Goal: Transaction & Acquisition: Book appointment/travel/reservation

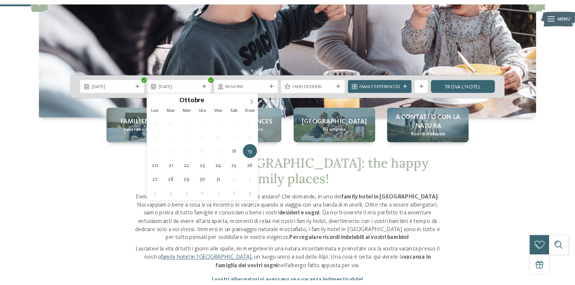
scroll to position [151, 0]
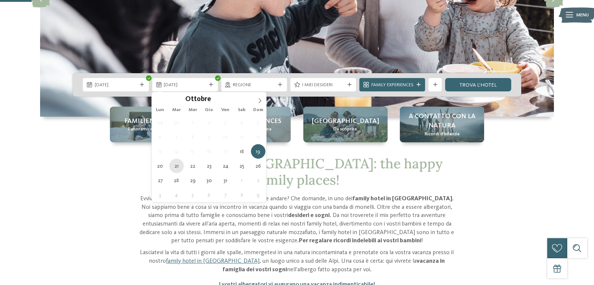
type div "21.10.2025"
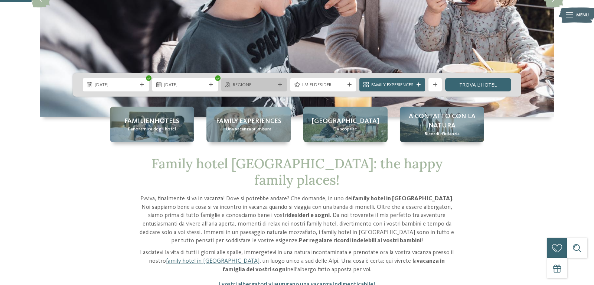
click at [260, 81] on div "Regione" at bounding box center [254, 84] width 46 height 7
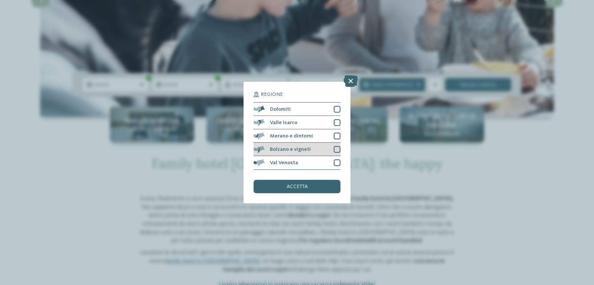
click at [318, 148] on div "Bolzano e vigneti" at bounding box center [296, 148] width 87 height 13
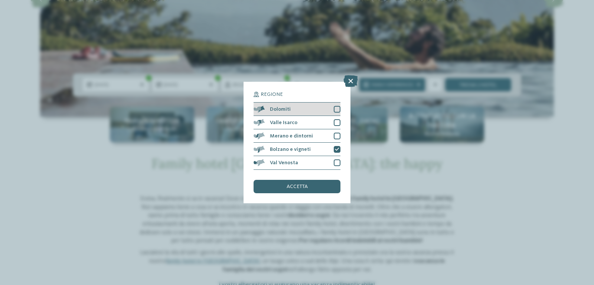
click at [311, 111] on div "Dolomiti" at bounding box center [296, 108] width 87 height 13
click at [319, 185] on div "accetta" at bounding box center [296, 186] width 87 height 13
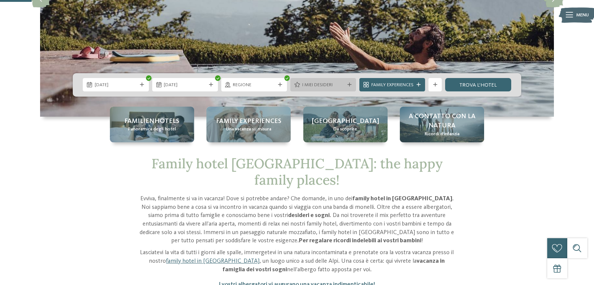
click at [312, 81] on div "I miei desideri" at bounding box center [323, 84] width 66 height 13
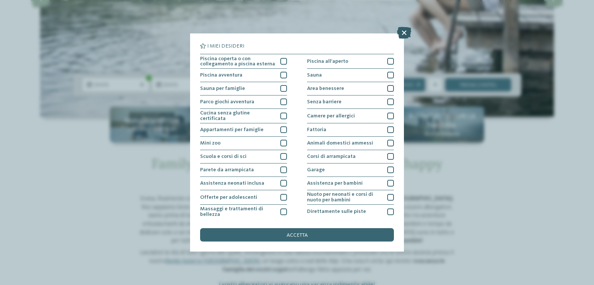
click at [402, 29] on icon at bounding box center [404, 33] width 14 height 12
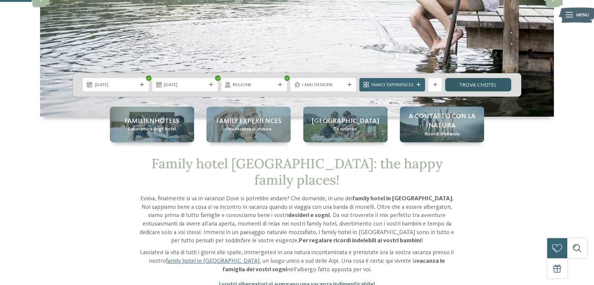
click at [465, 85] on link "trova l’hotel" at bounding box center [478, 84] width 66 height 13
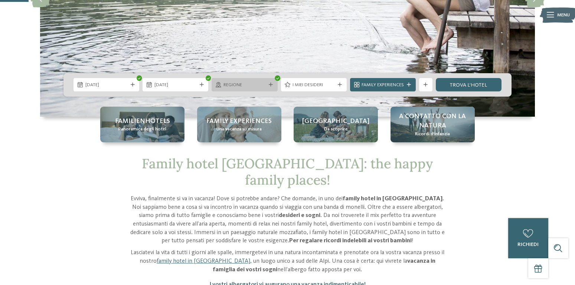
click at [239, 83] on span "Regione" at bounding box center [244, 85] width 42 height 7
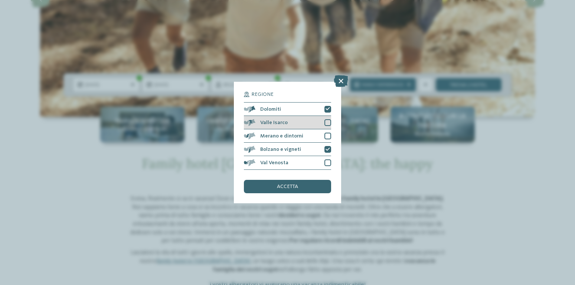
click at [326, 123] on div at bounding box center [327, 122] width 7 height 7
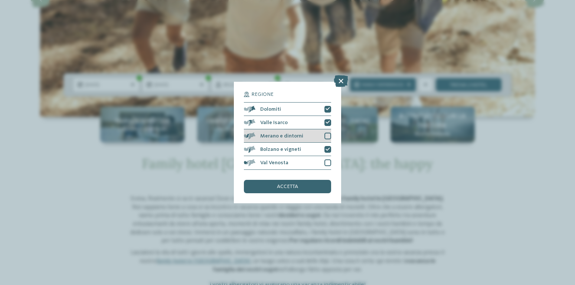
click at [327, 135] on div at bounding box center [327, 135] width 7 height 7
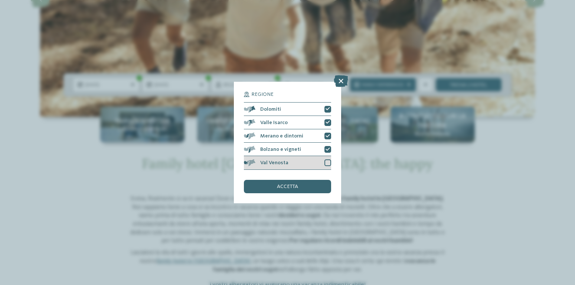
click at [326, 162] on div at bounding box center [327, 162] width 7 height 7
click at [303, 182] on div "accetta" at bounding box center [287, 186] width 87 height 13
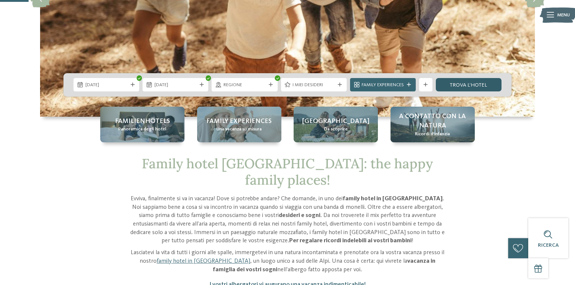
click at [457, 85] on link "trova l’hotel" at bounding box center [469, 84] width 66 height 13
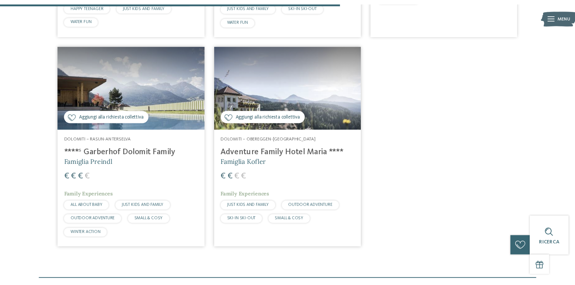
scroll to position [480, 0]
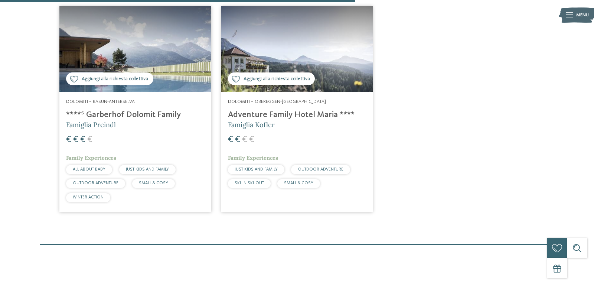
click at [280, 118] on h4 "Adventure Family Hotel Maria ****" at bounding box center [297, 115] width 138 height 10
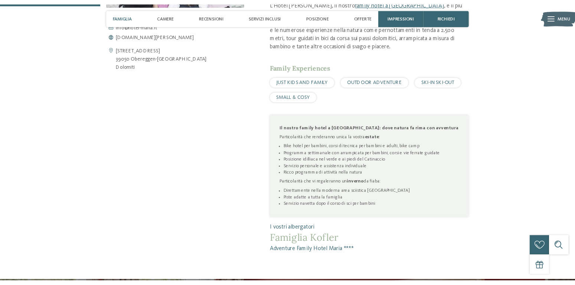
scroll to position [353, 0]
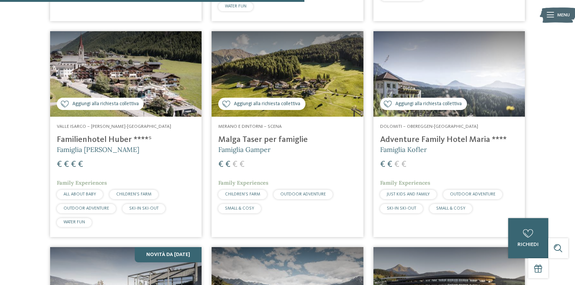
scroll to position [821, 0]
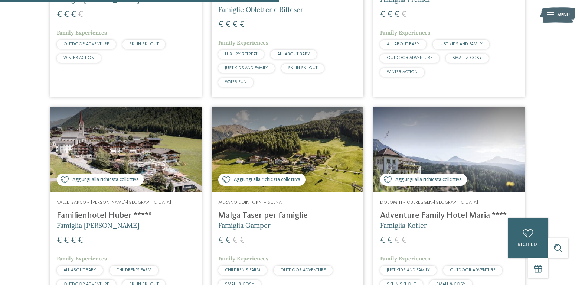
click at [429, 211] on h4 "Adventure Family Hotel Maria ****" at bounding box center [449, 215] width 138 height 10
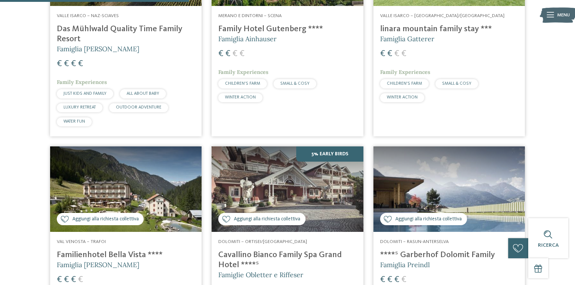
scroll to position [404, 0]
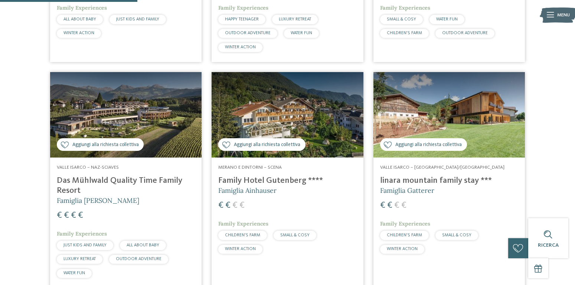
click at [430, 176] on div "Valle Isarco – Rio di Pusteria/Valles linara mountain family stay *** Famiglia …" at bounding box center [448, 210] width 151 height 107
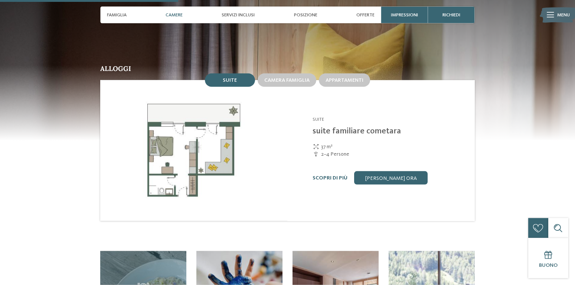
scroll to position [681, 0]
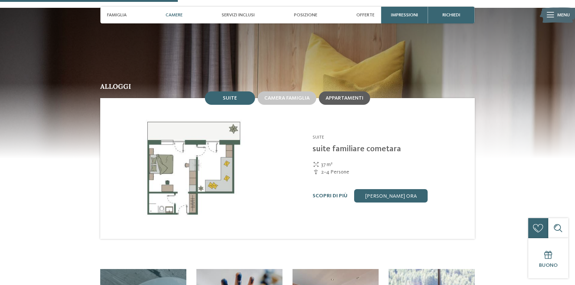
click at [332, 95] on span "Appartamenti" at bounding box center [344, 97] width 38 height 5
